Goal: Task Accomplishment & Management: Complete application form

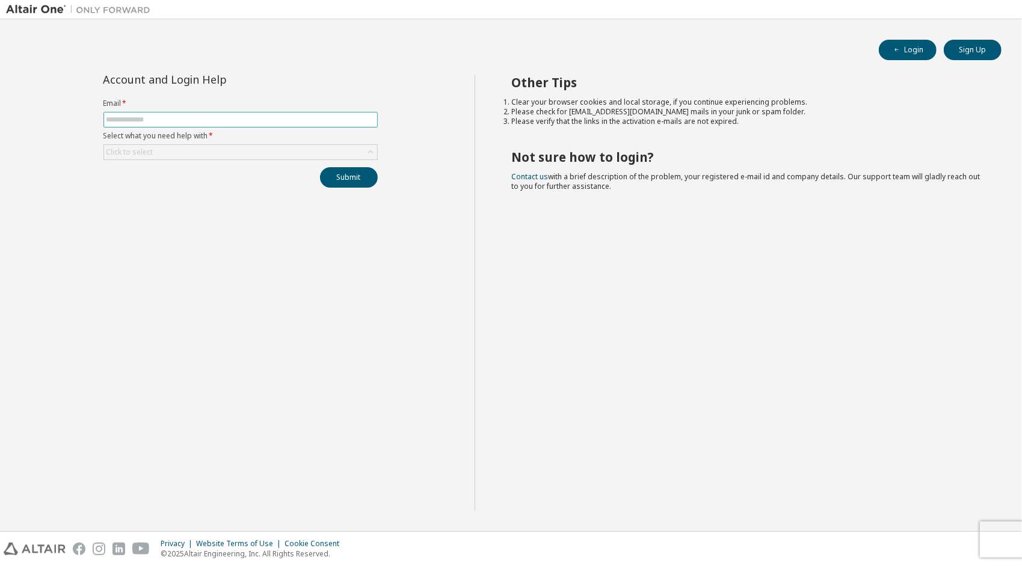
click at [209, 119] on input "text" at bounding box center [240, 120] width 268 height 10
type input "**********"
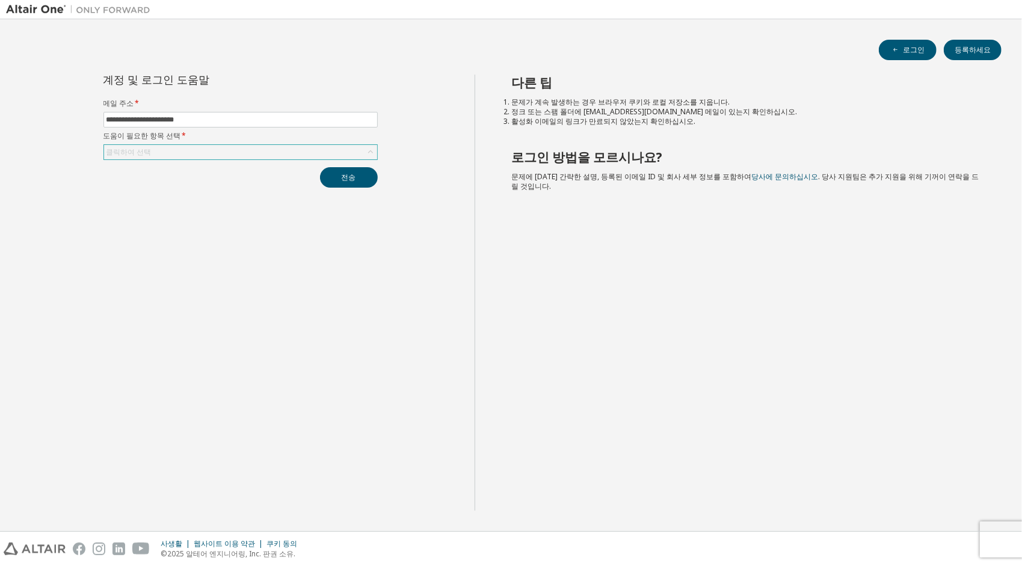
click at [377, 150] on div "클릭하여 선택" at bounding box center [240, 152] width 274 height 16
click at [369, 155] on icon at bounding box center [371, 152] width 12 height 12
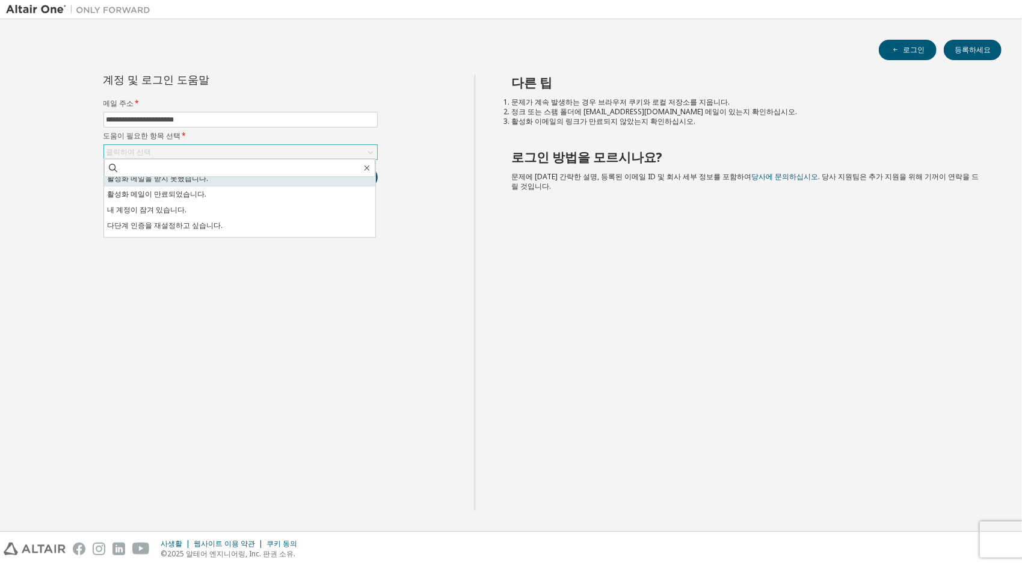
scroll to position [34, 0]
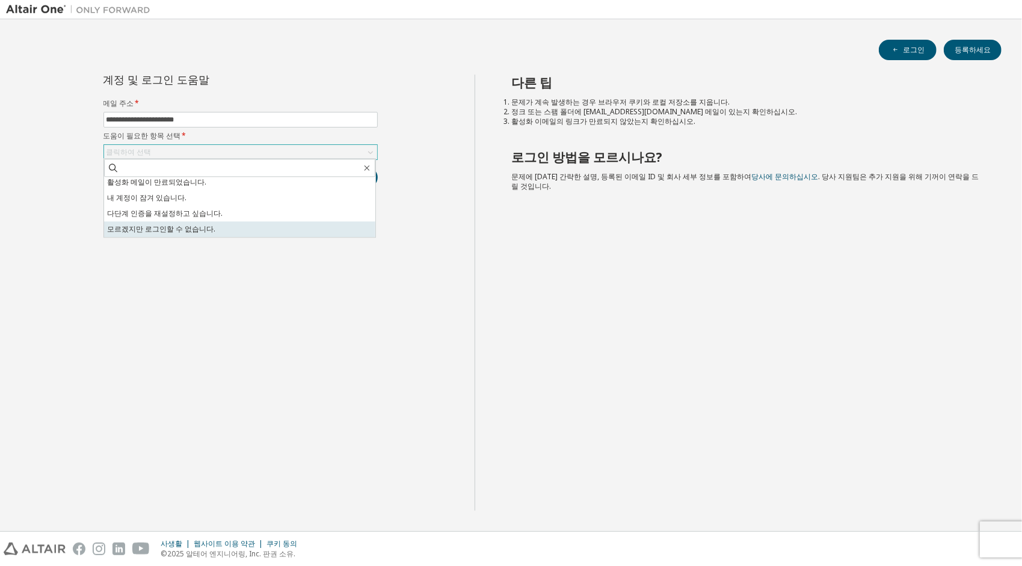
click at [201, 232] on li "모르겠지만 로그인할 수 없습니다." at bounding box center [239, 229] width 271 height 16
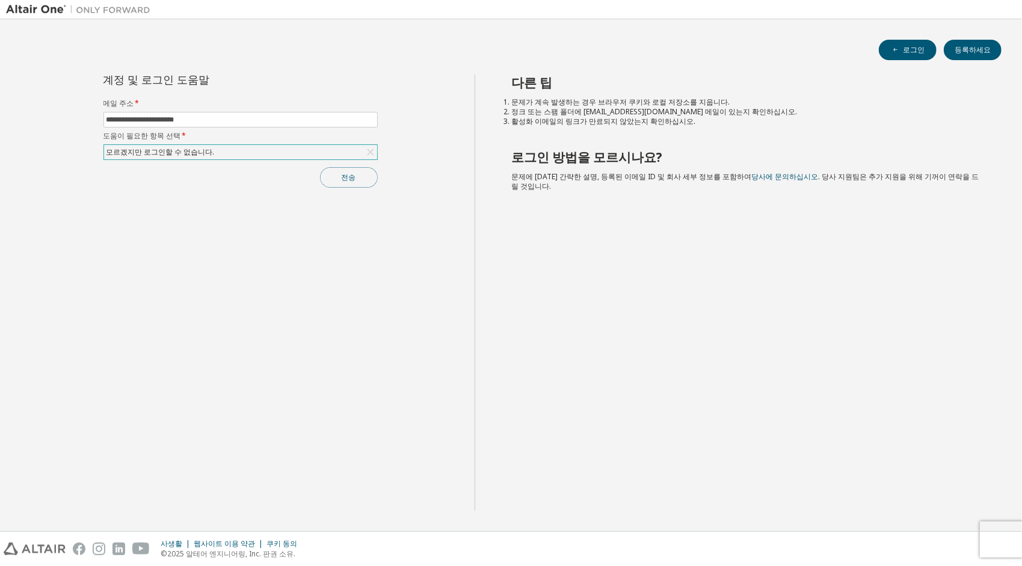
click at [336, 177] on button "전송" at bounding box center [349, 177] width 58 height 20
click at [870, 539] on span "잘못된 요청" at bounding box center [880, 543] width 38 height 10
drag, startPoint x: 862, startPoint y: 543, endPoint x: 893, endPoint y: 546, distance: 31.5
click at [893, 546] on div "잘못된 요청" at bounding box center [922, 543] width 176 height 26
drag, startPoint x: 893, startPoint y: 546, endPoint x: 970, endPoint y: 531, distance: 79.2
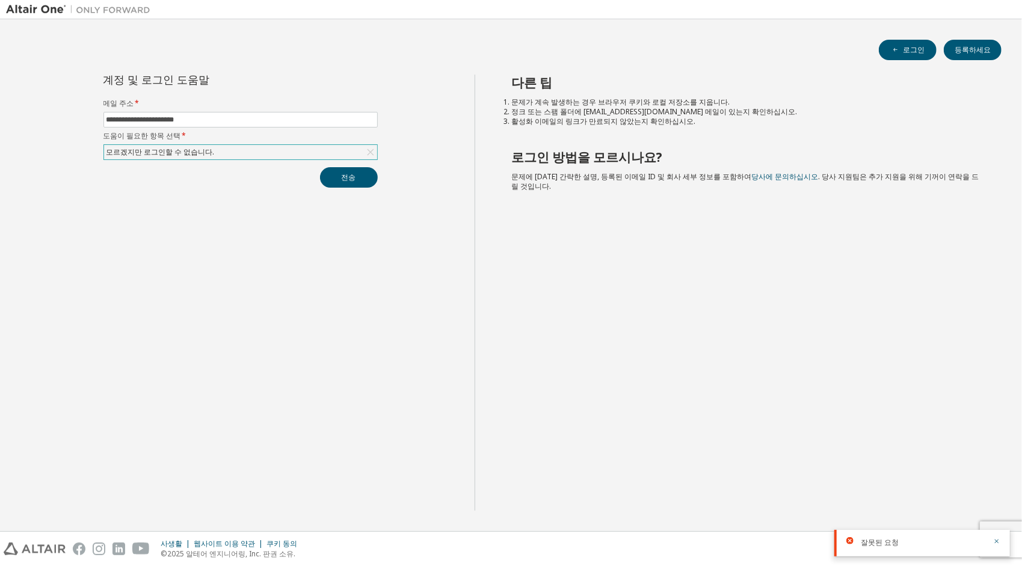
click at [996, 543] on icon "button" at bounding box center [996, 541] width 7 height 7
click at [374, 260] on div "**********" at bounding box center [240, 293] width 469 height 436
click at [342, 172] on button "전송" at bounding box center [349, 177] width 58 height 20
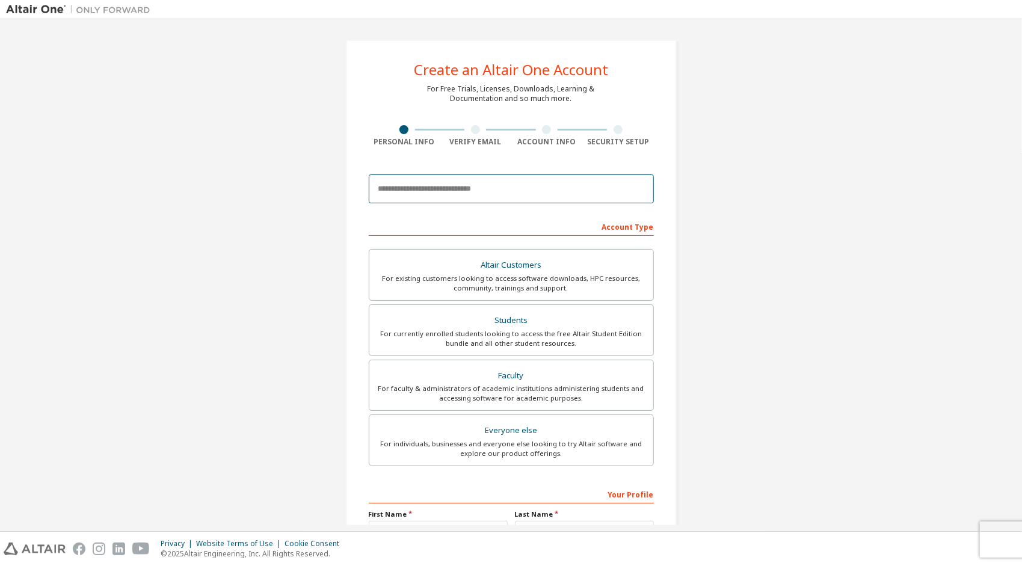
click at [493, 189] on input "email" at bounding box center [511, 188] width 285 height 29
type input "**********"
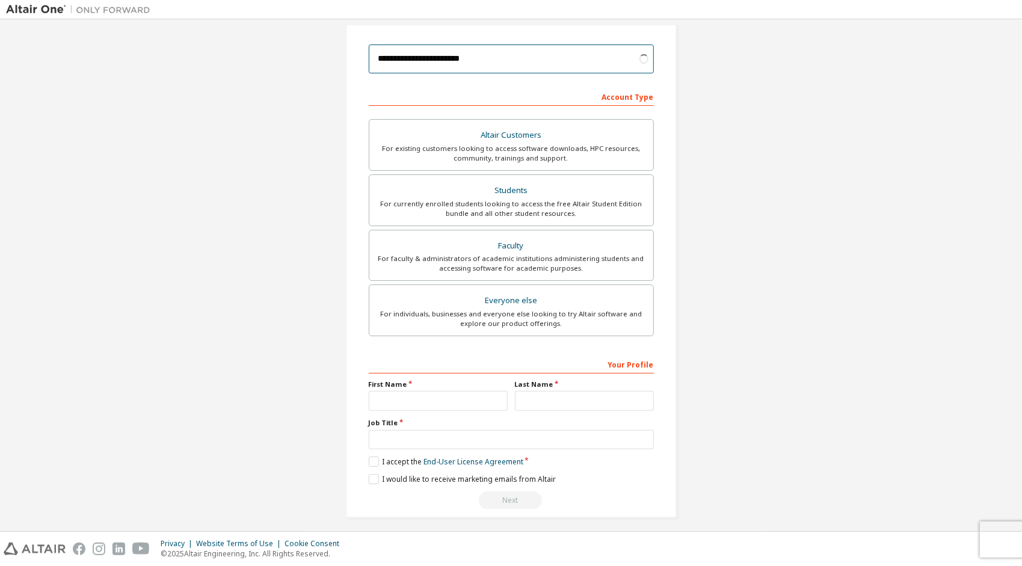
scroll to position [134, 0]
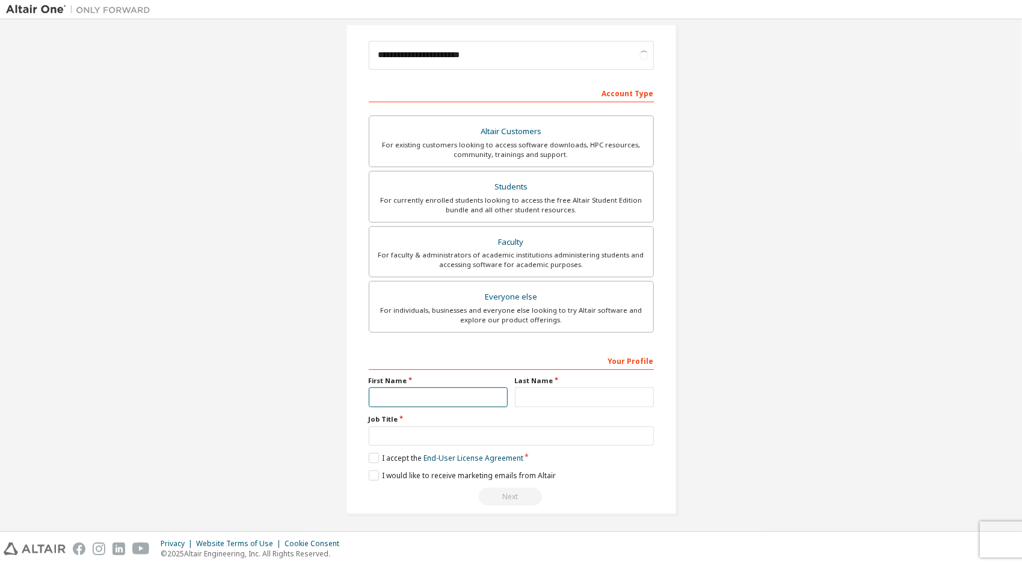
click at [455, 396] on input "text" at bounding box center [438, 397] width 139 height 20
type input "*"
click at [542, 392] on input "text" at bounding box center [584, 397] width 139 height 20
type input "**"
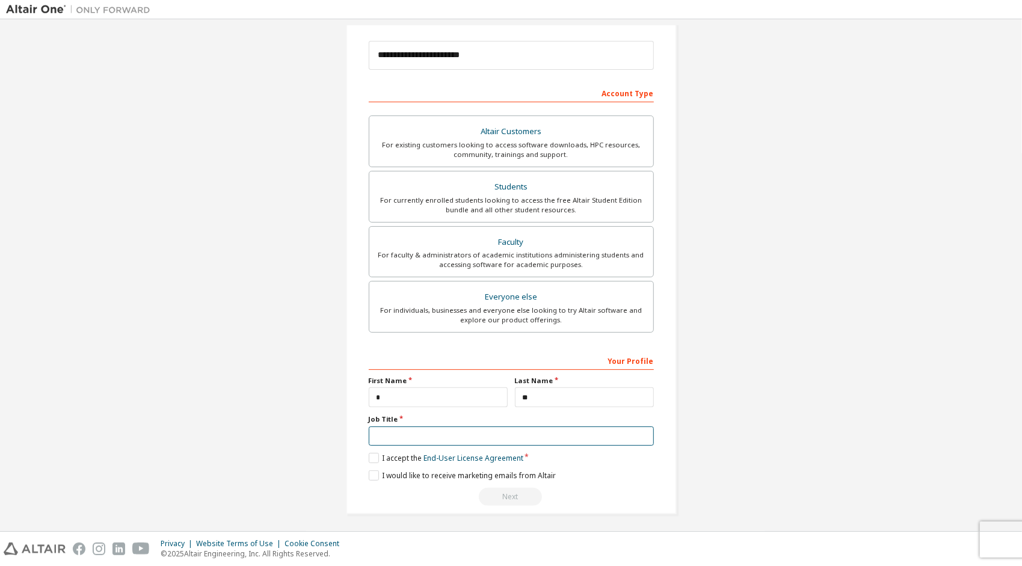
click at [409, 432] on input "text" at bounding box center [511, 437] width 285 height 20
type input "**"
click at [377, 455] on label "I accept the End-User License Agreement" at bounding box center [446, 458] width 155 height 10
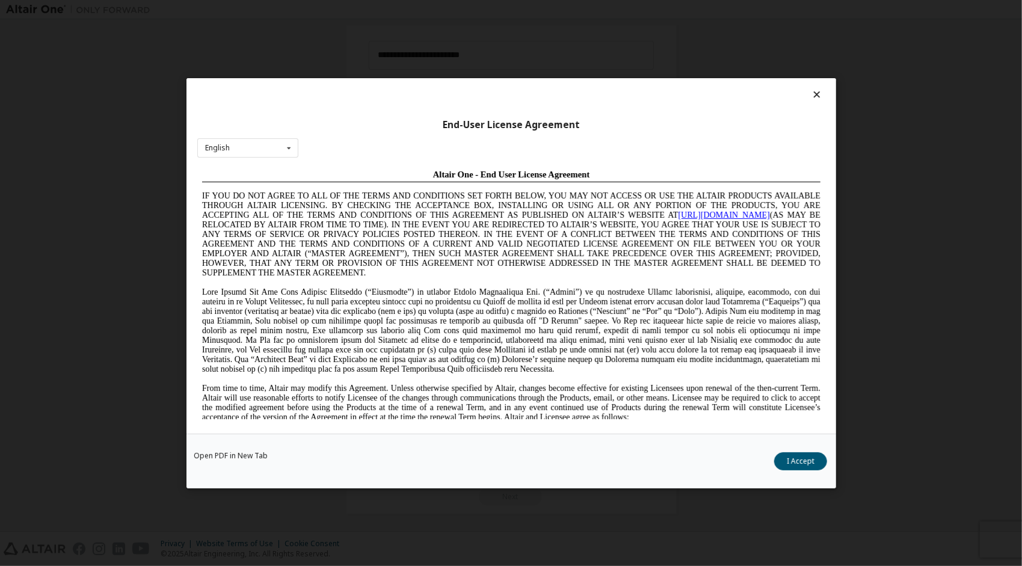
scroll to position [0, 0]
click at [802, 458] on button "I Accept" at bounding box center [800, 461] width 53 height 18
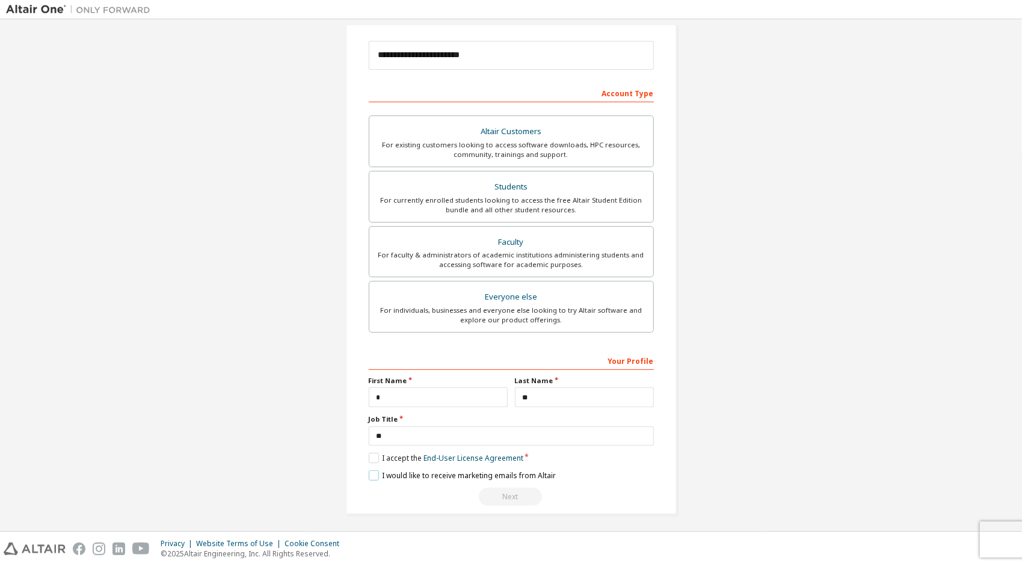
click at [370, 471] on label "I would like to receive marketing emails from Altair" at bounding box center [462, 475] width 187 height 10
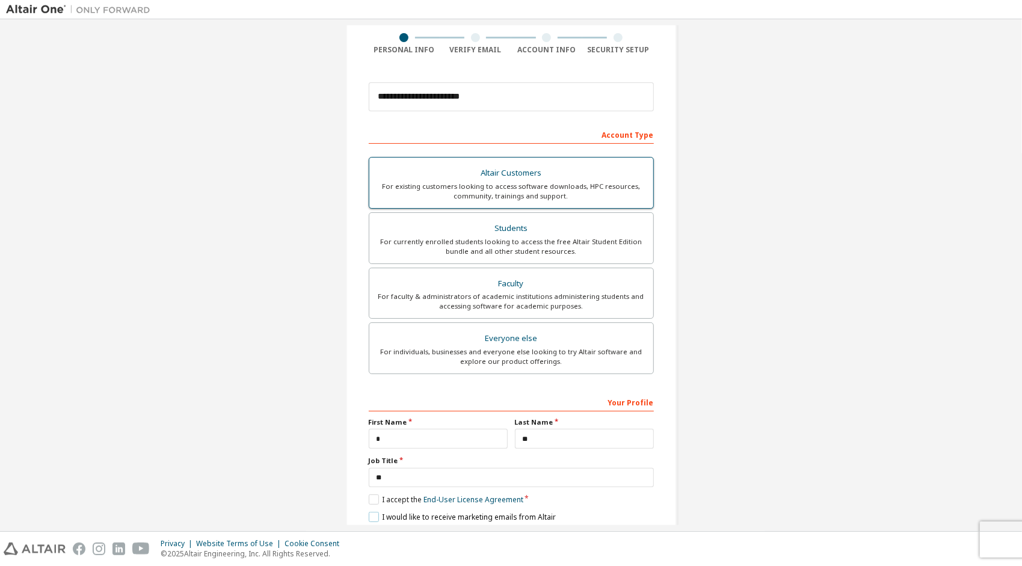
scroll to position [73, 0]
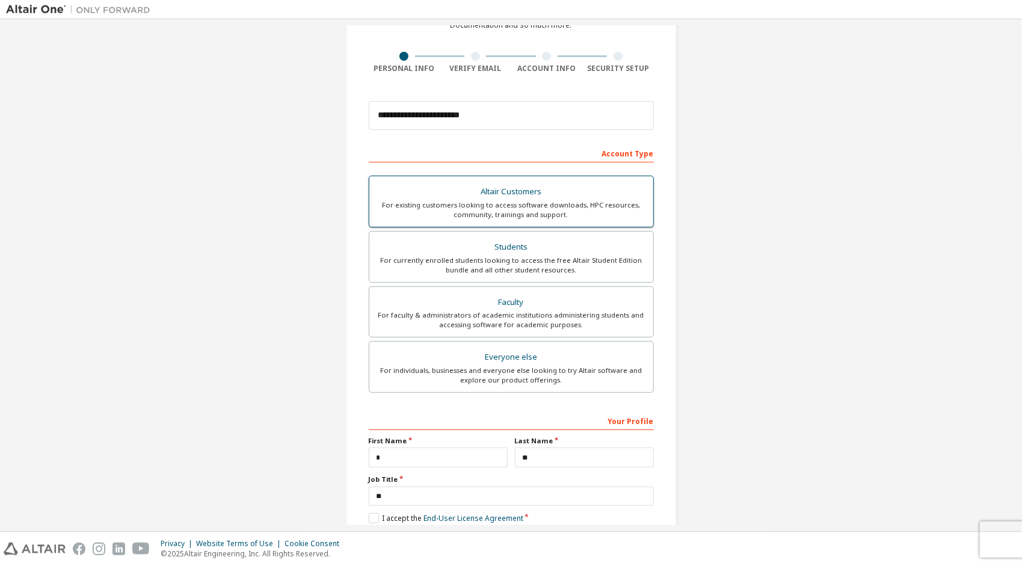
click at [513, 196] on div "Altair Customers" at bounding box center [512, 191] width 270 height 17
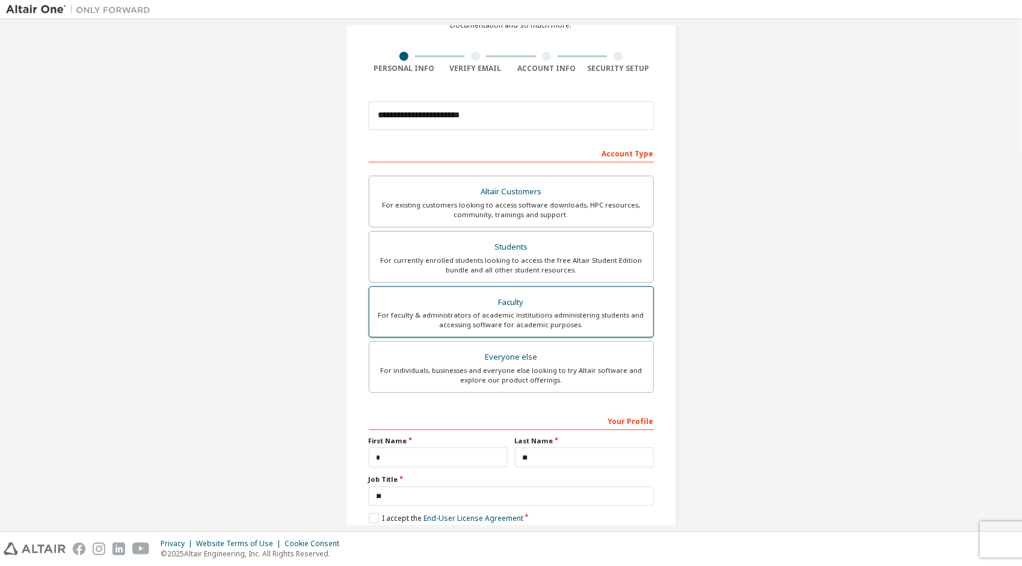
click at [537, 286] on label "Faculty For faculty & administrators of academic institutions administering stu…" at bounding box center [511, 312] width 285 height 52
click at [532, 266] on div "For currently enrolled students looking to access the free Altair Student Editi…" at bounding box center [512, 265] width 270 height 19
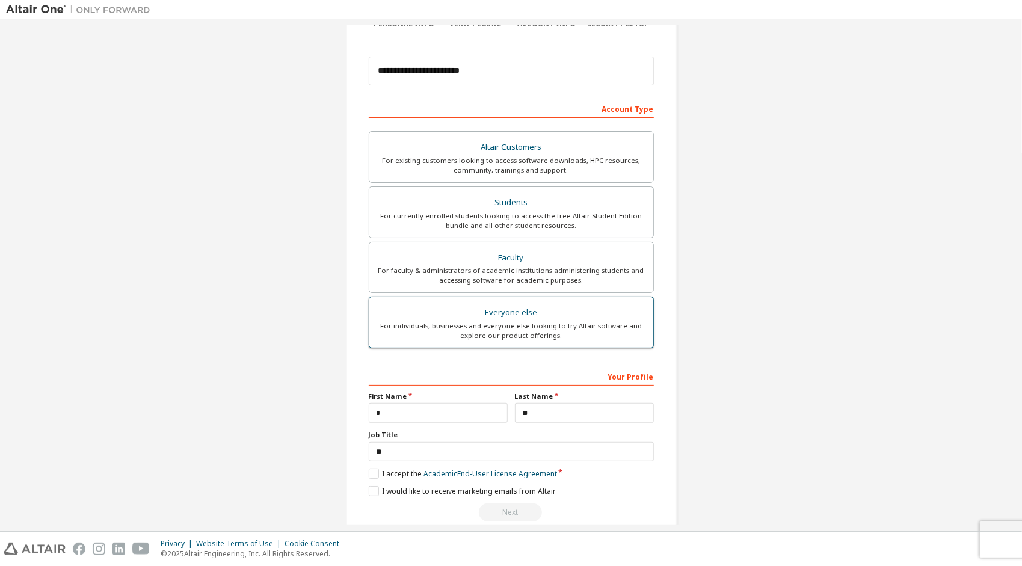
scroll to position [134, 0]
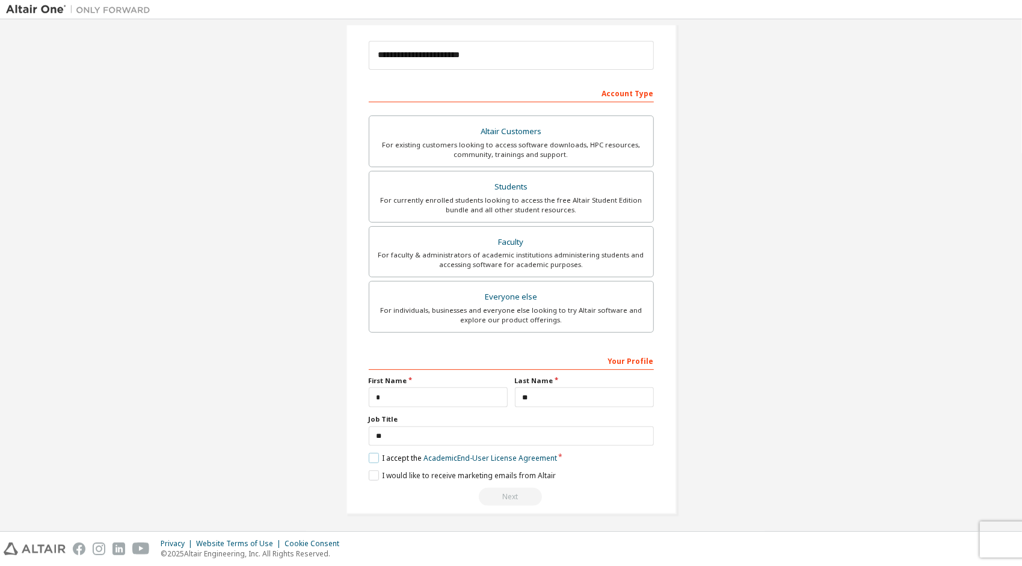
click at [376, 454] on label "I accept the Academic End-User License Agreement" at bounding box center [463, 458] width 188 height 10
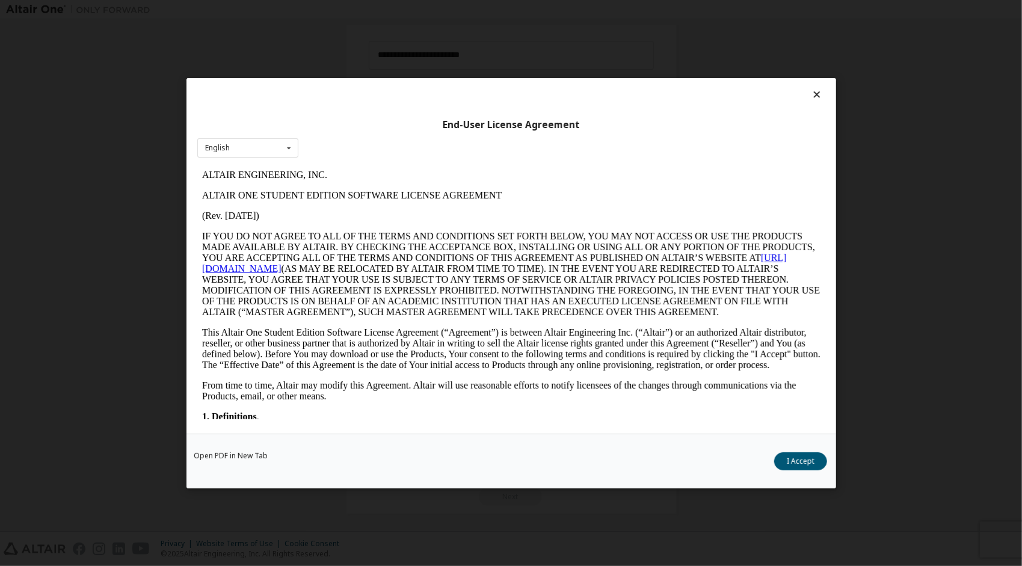
scroll to position [0, 0]
click at [812, 462] on button "I Accept" at bounding box center [800, 461] width 53 height 18
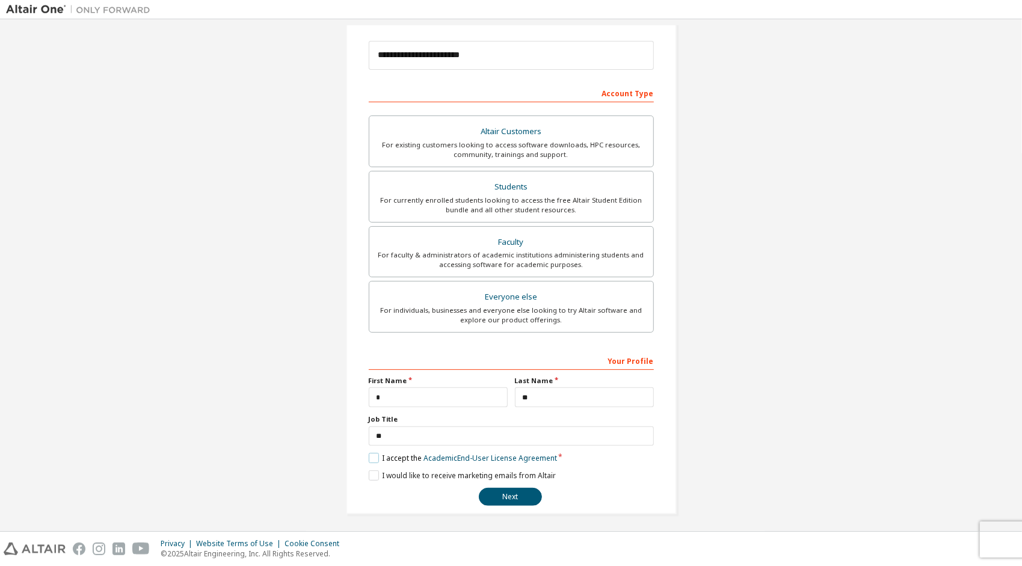
click at [376, 455] on label "I accept the Academic End-User License Agreement" at bounding box center [463, 458] width 188 height 10
click at [374, 475] on label "I would like to receive marketing emails from Altair" at bounding box center [462, 475] width 187 height 10
click at [373, 453] on label "I accept the Academic End-User License Agreement" at bounding box center [463, 458] width 188 height 10
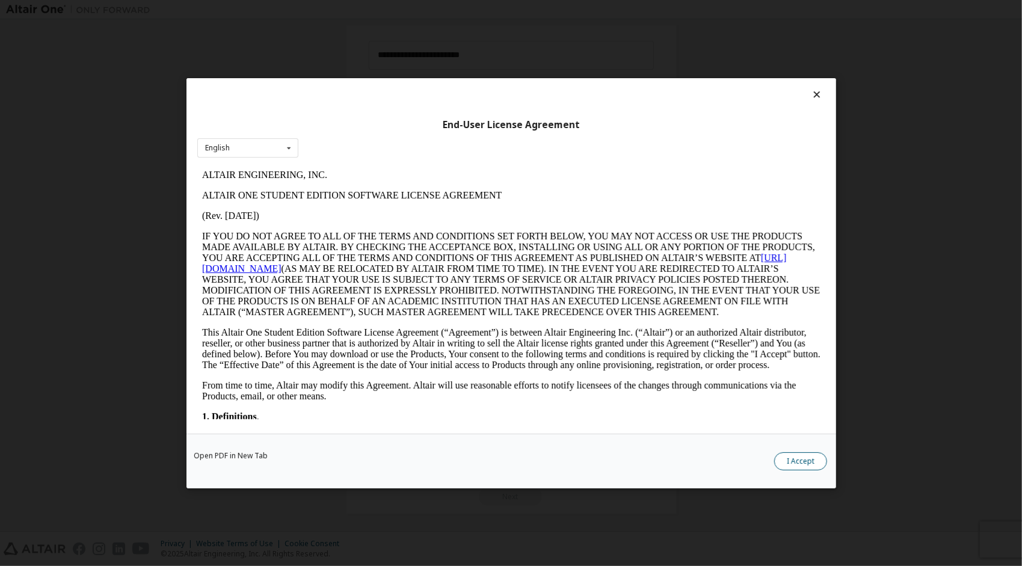
click at [809, 456] on button "I Accept" at bounding box center [800, 461] width 53 height 18
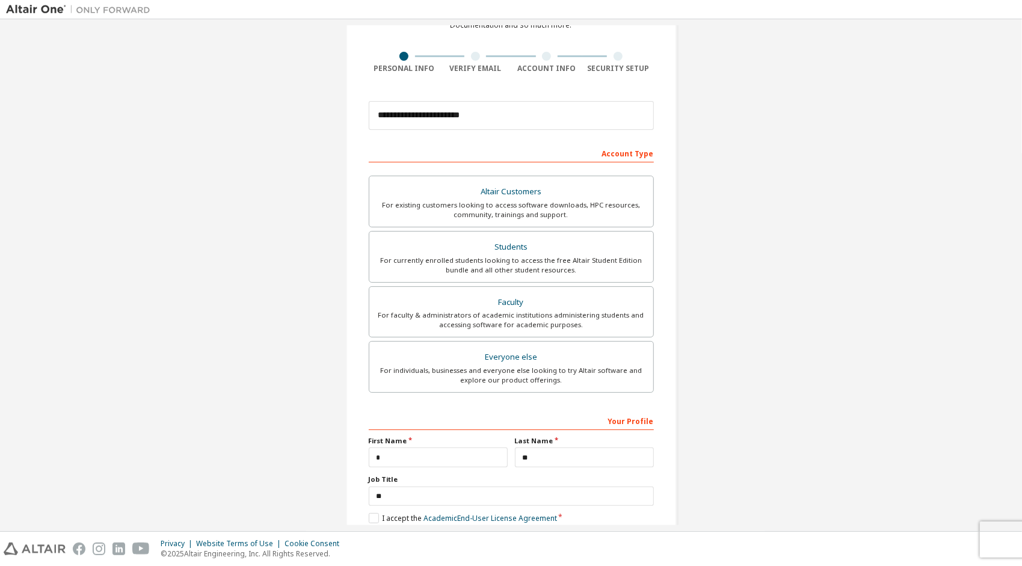
scroll to position [134, 0]
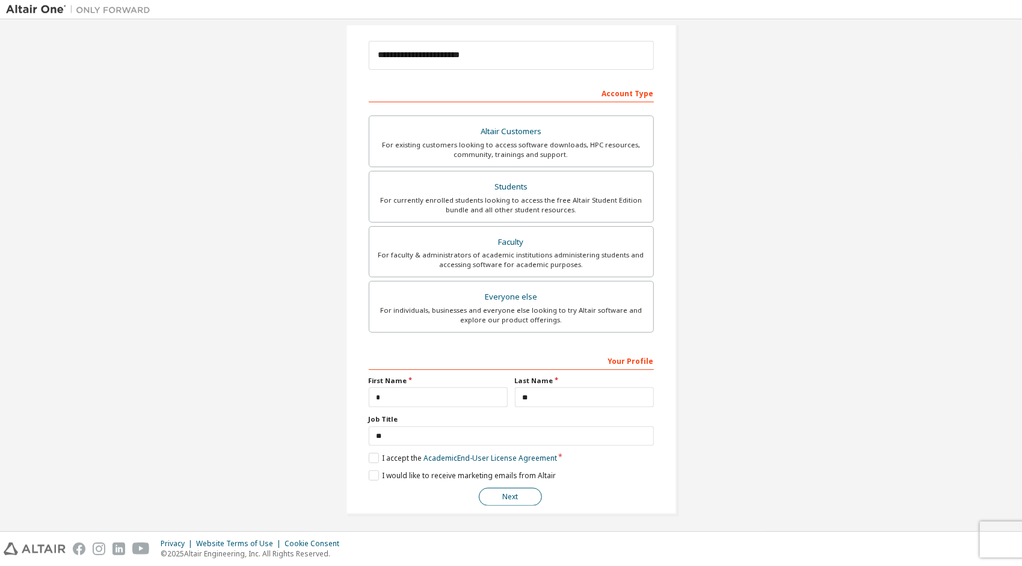
click at [516, 493] on button "Next" at bounding box center [510, 497] width 63 height 18
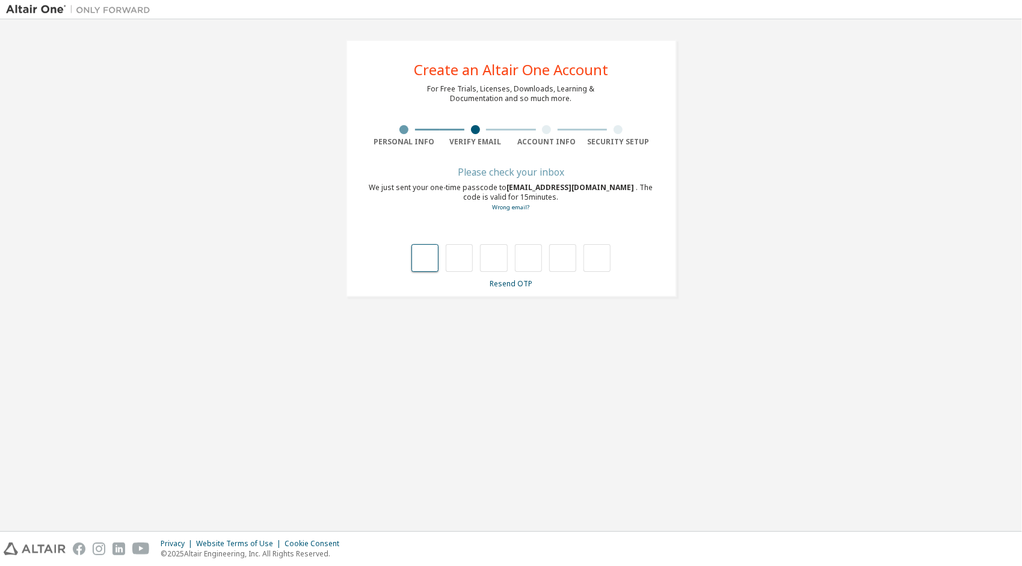
type input "*"
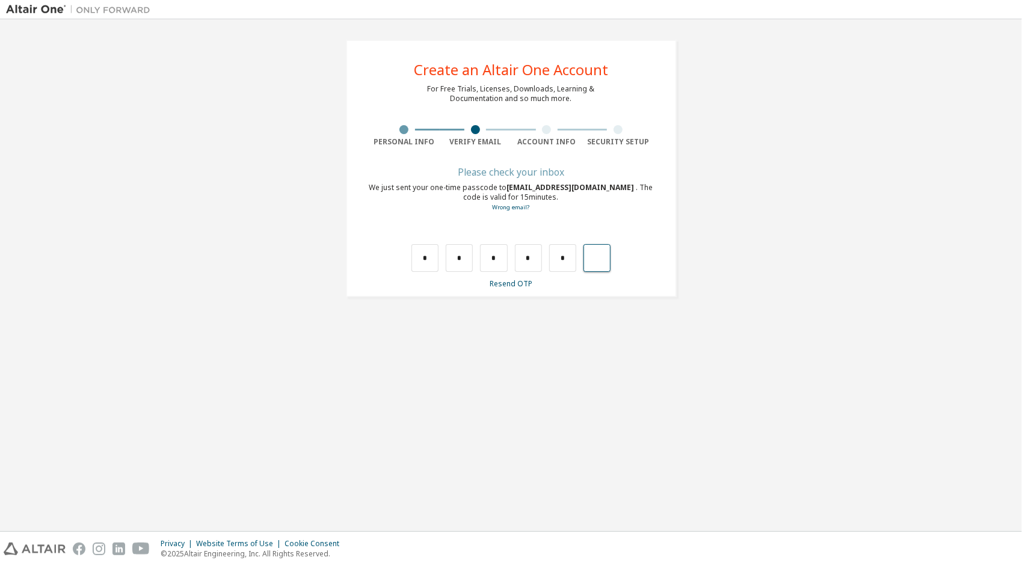
type input "*"
